Goal: Task Accomplishment & Management: Use online tool/utility

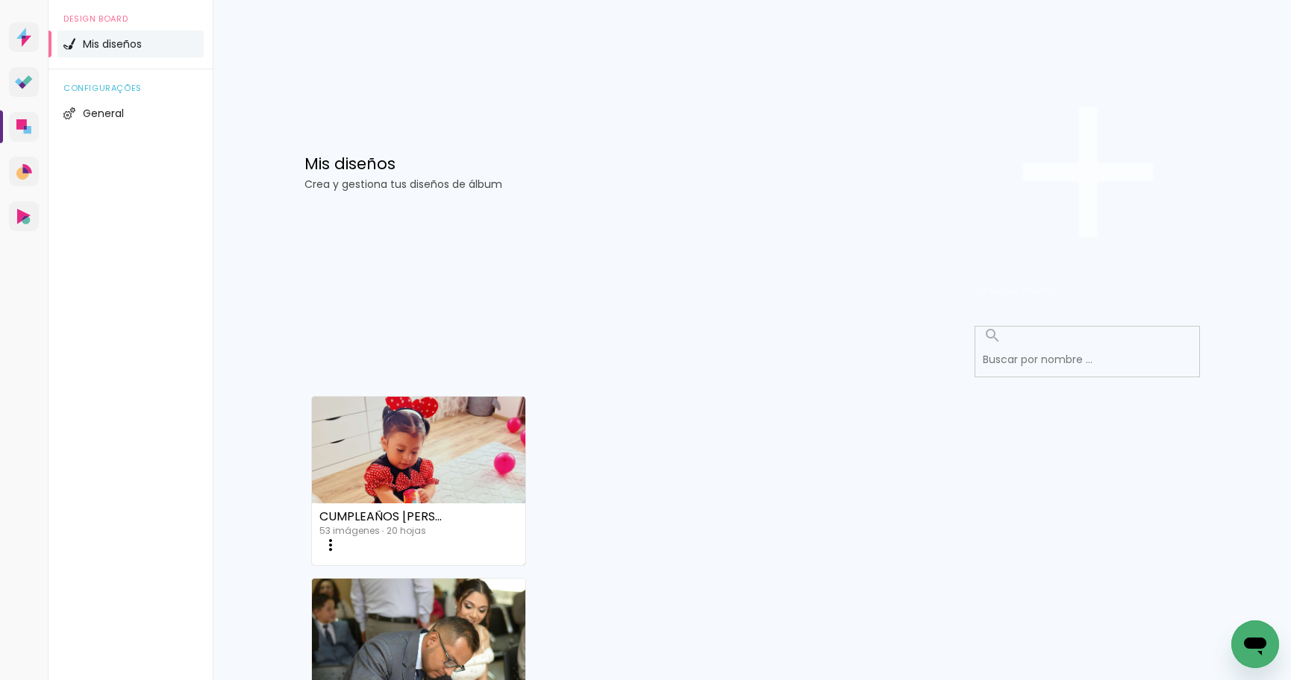
click at [1054, 283] on span "Crear un diseño" at bounding box center [1015, 290] width 78 height 14
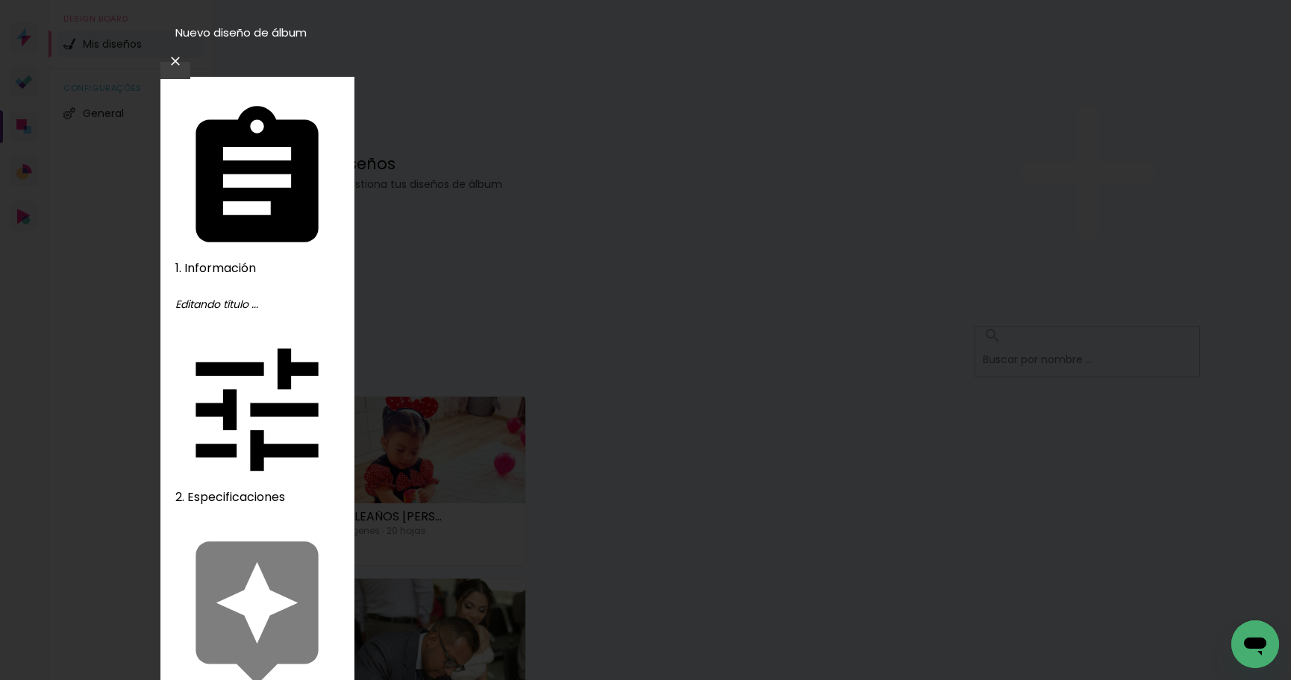
type input "QUICE AÑOS [PERSON_NAME]"
type paper-input "QUICE AÑOS [PERSON_NAME]"
click at [0, 0] on slot "Avanzar" at bounding box center [0, 0] width 0 height 0
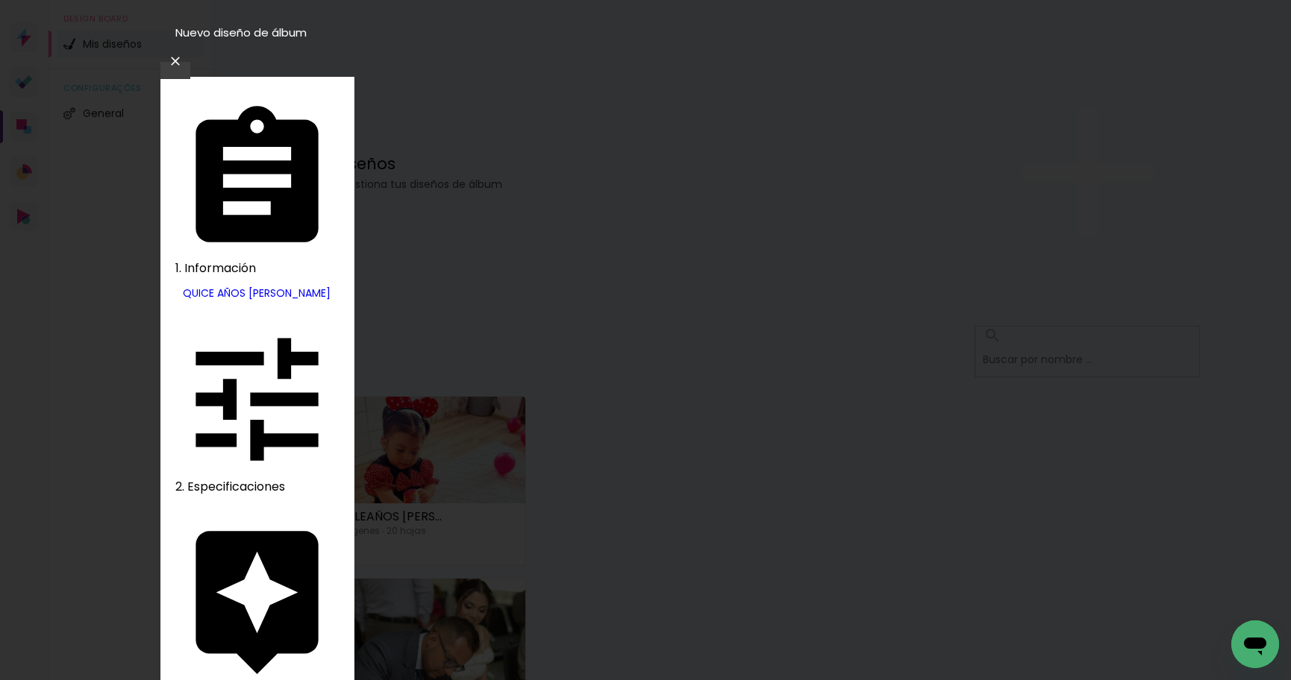
click at [0, 0] on slot "[GEOGRAPHIC_DATA]" at bounding box center [0, 0] width 0 height 0
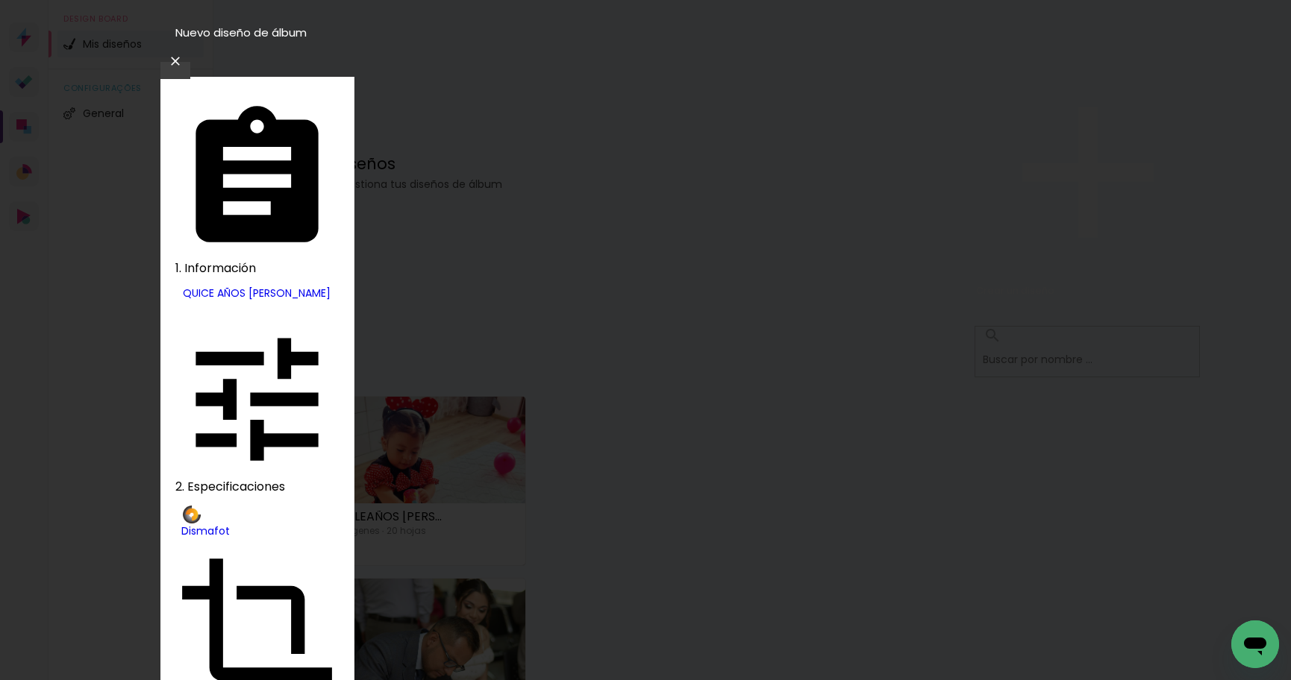
click at [0, 0] on slot "Libro pasta de cuero" at bounding box center [0, 0] width 0 height 0
type input "Libro pasta de cuero"
click at [0, 0] on slot "Avanzar" at bounding box center [0, 0] width 0 height 0
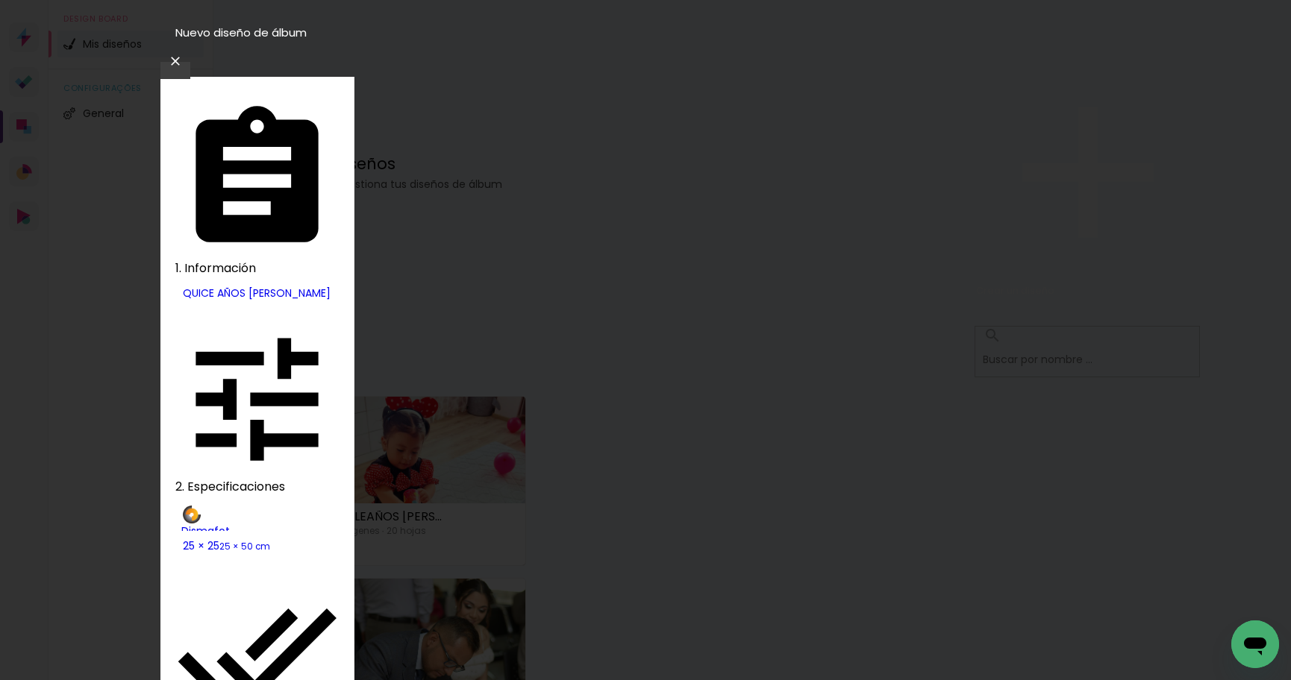
type paper-checkbox "on"
